Goal: Task Accomplishment & Management: Manage account settings

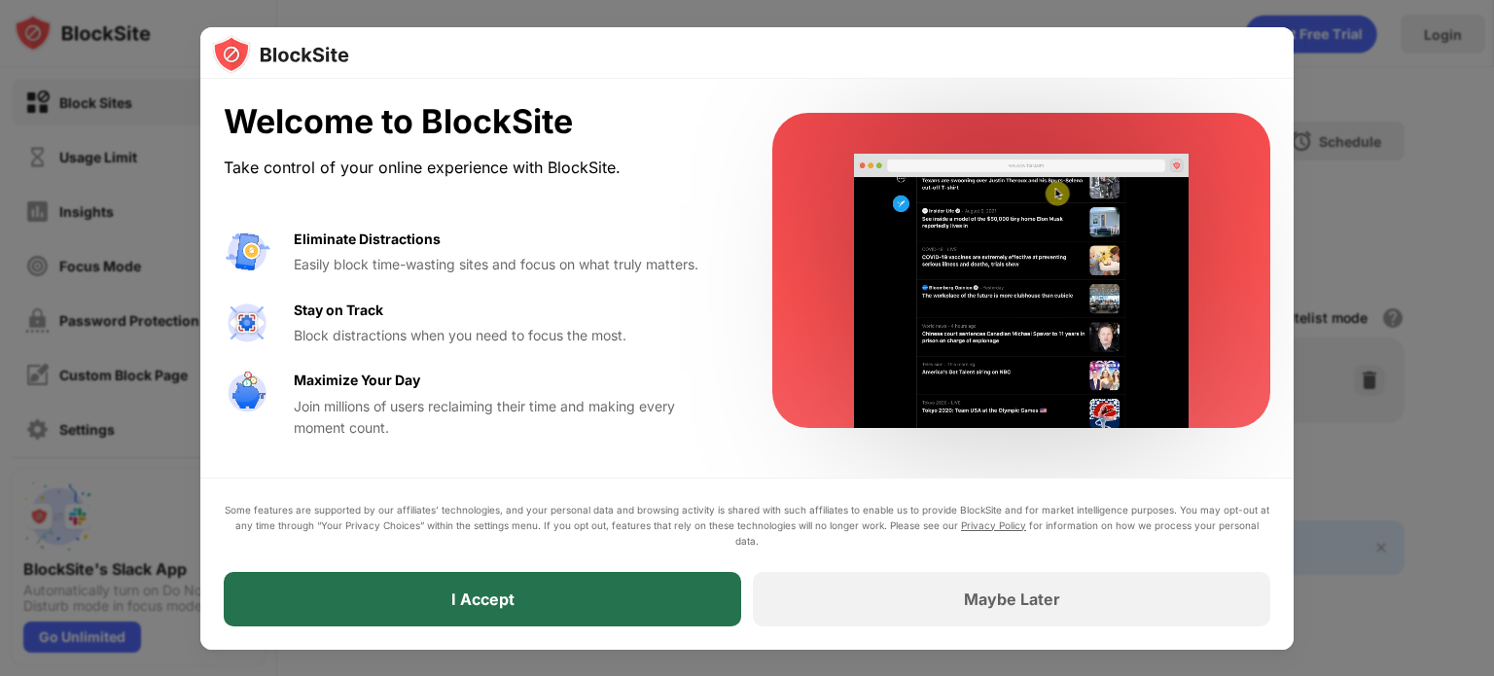
click at [560, 603] on div "I Accept" at bounding box center [482, 599] width 517 height 54
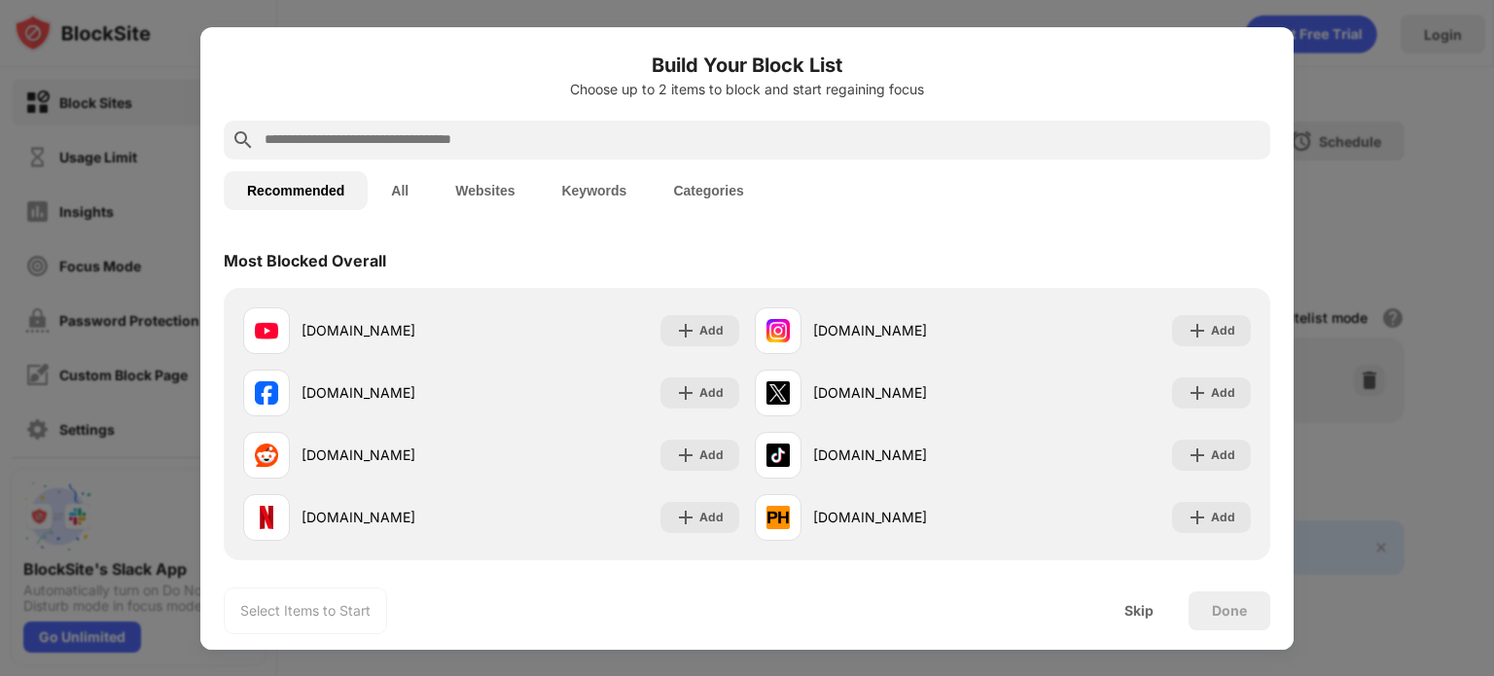
click at [1332, 57] on div at bounding box center [747, 338] width 1494 height 676
